Goal: Information Seeking & Learning: Learn about a topic

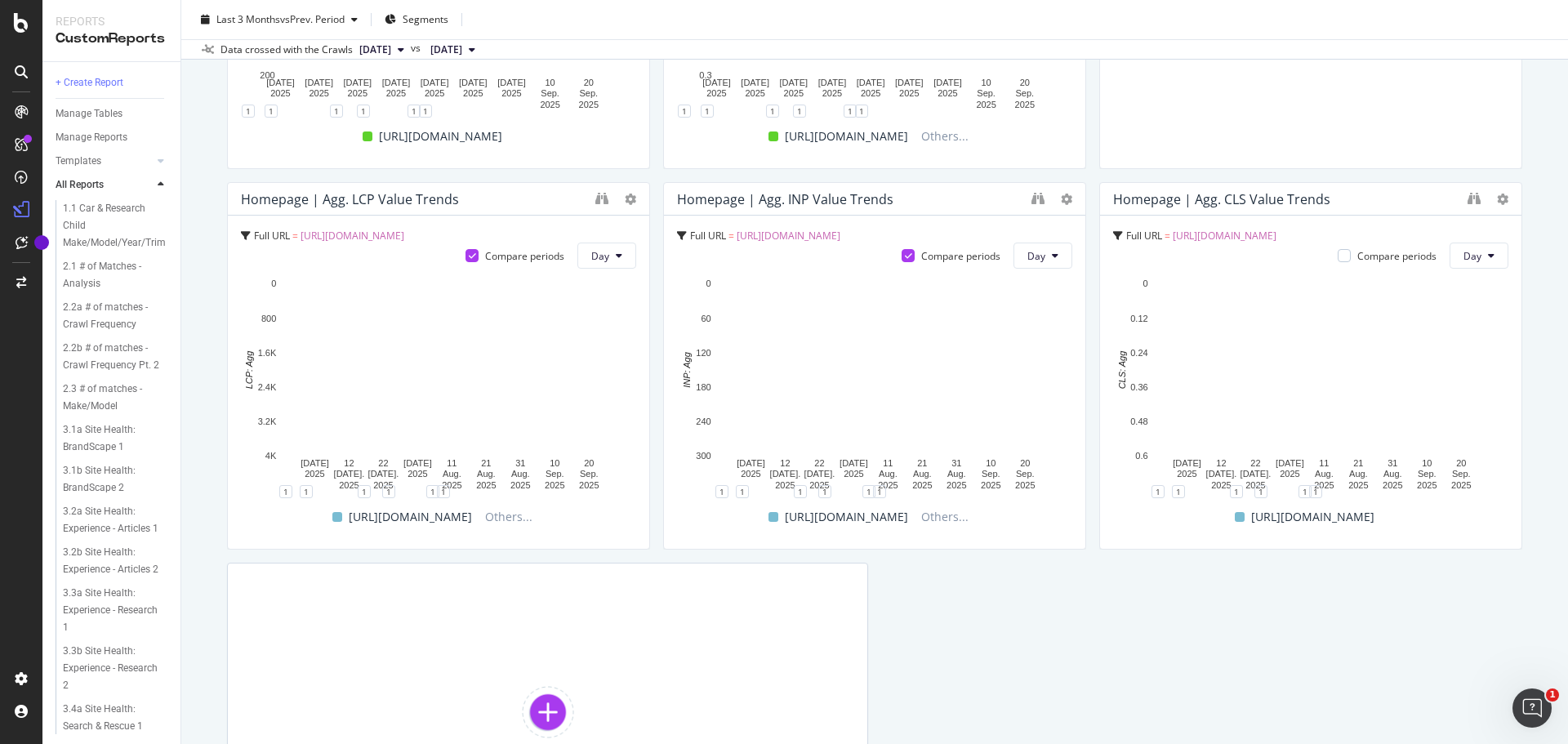
scroll to position [735, 0]
